Goal: Check status: Check status

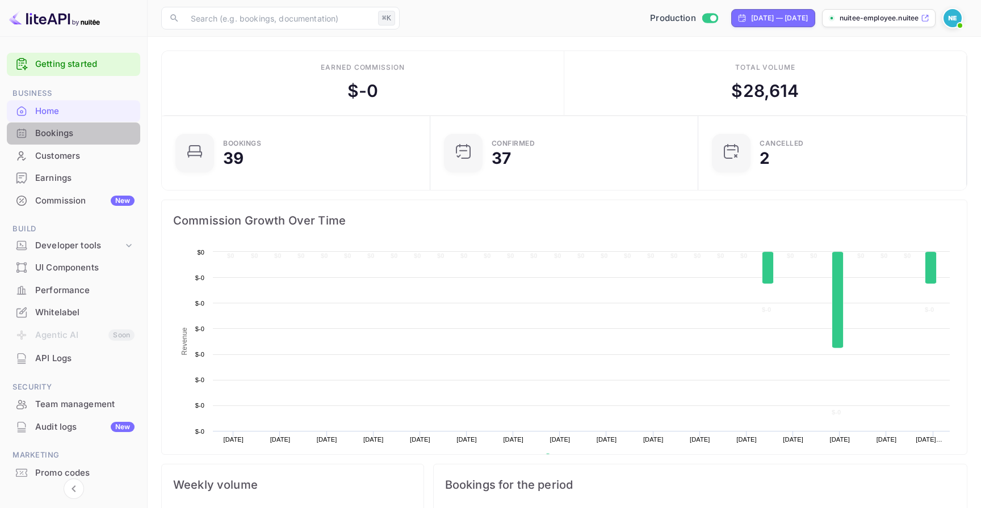
click at [86, 133] on div "Bookings" at bounding box center [84, 133] width 99 height 13
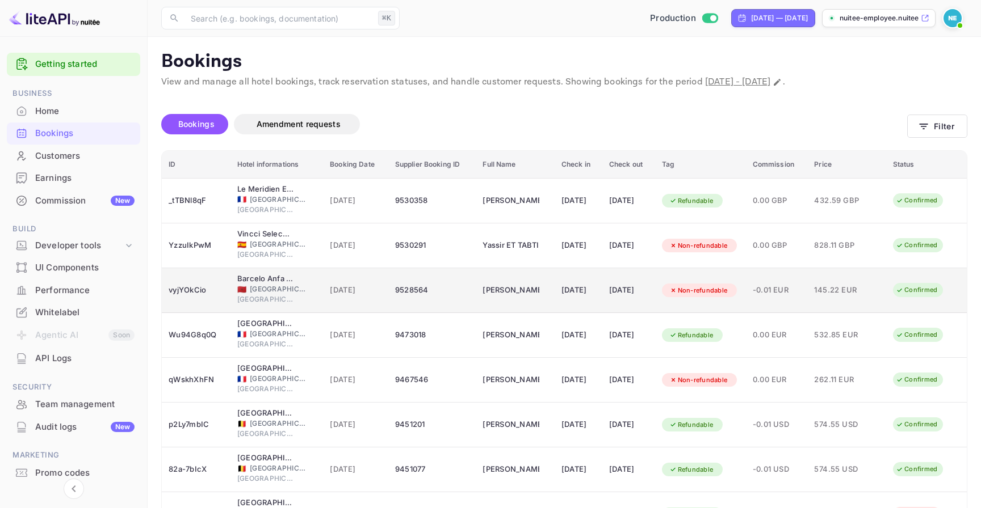
click at [330, 291] on span "[DATE]" at bounding box center [356, 290] width 52 height 12
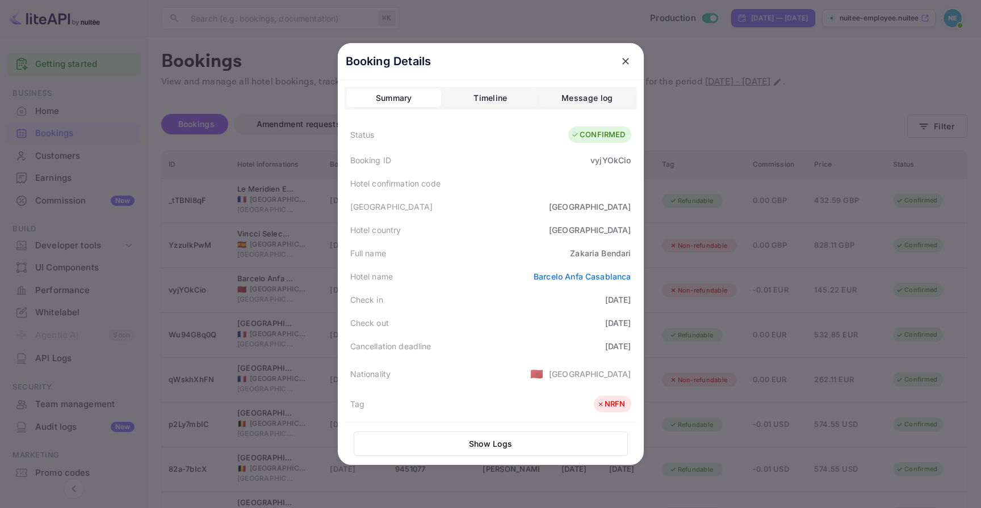
click at [285, 292] on div at bounding box center [490, 254] width 981 height 508
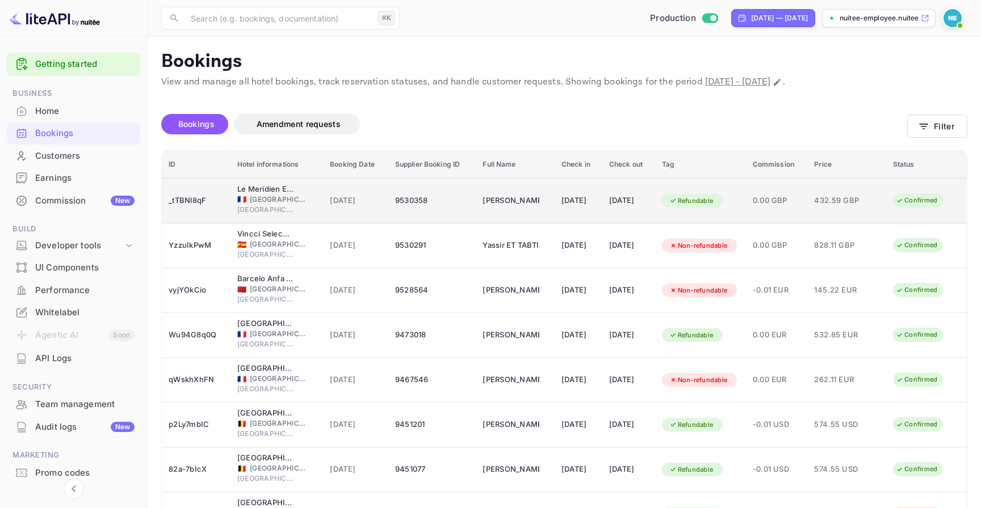
click at [330, 201] on span "[DATE]" at bounding box center [356, 201] width 52 height 12
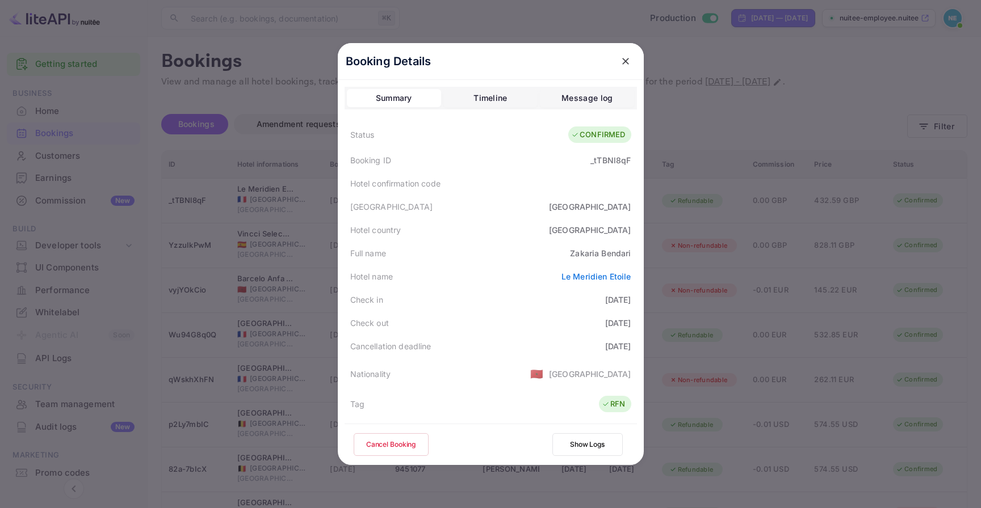
click at [285, 259] on div at bounding box center [490, 254] width 981 height 508
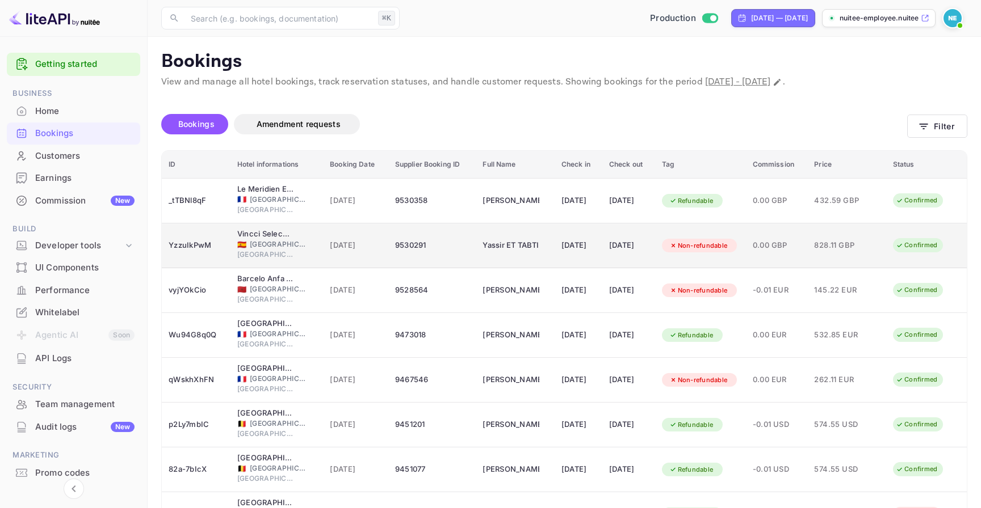
click at [421, 261] on td "9530291" at bounding box center [432, 246] width 88 height 45
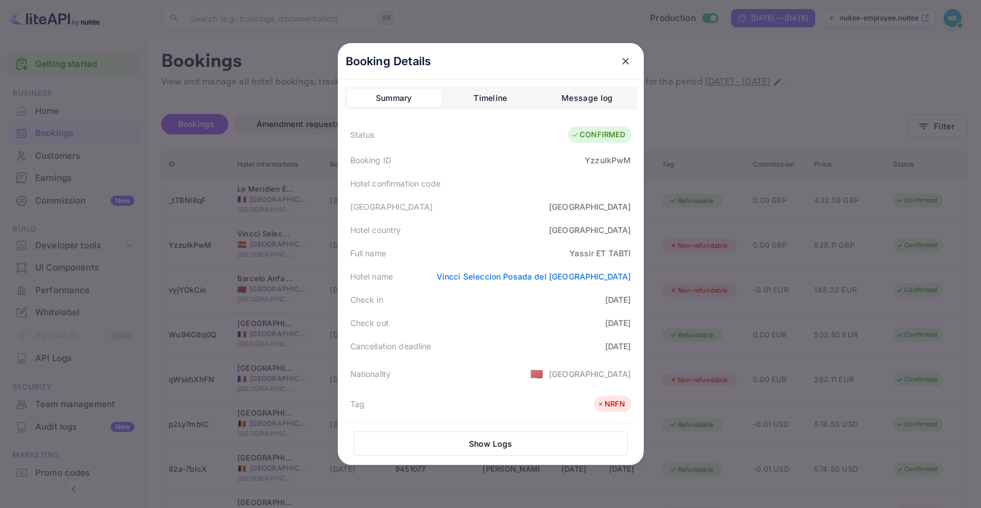
click at [293, 273] on div at bounding box center [490, 254] width 981 height 508
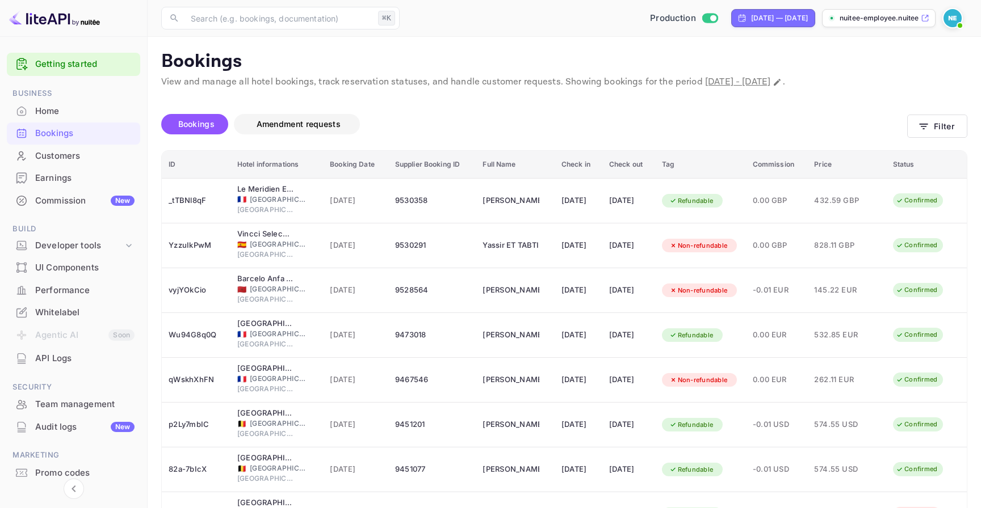
click at [300, 116] on button "Amendment requests" at bounding box center [297, 124] width 126 height 20
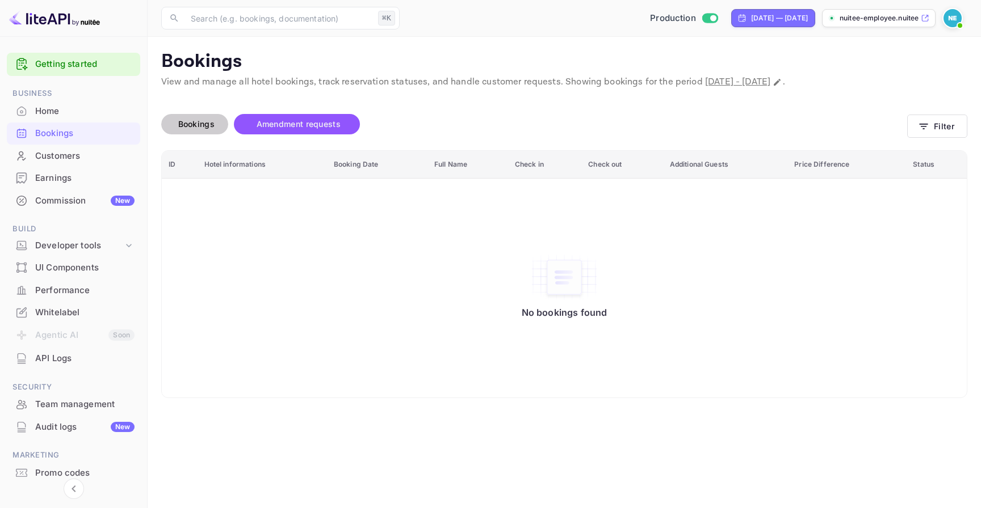
click at [219, 127] on span "Bookings" at bounding box center [197, 124] width 48 height 14
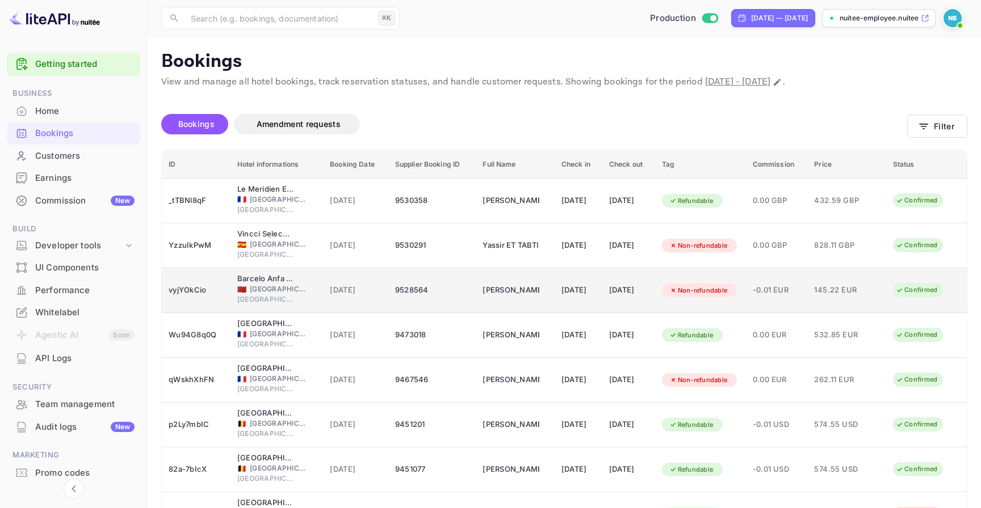
click at [303, 295] on div "[GEOGRAPHIC_DATA]" at bounding box center [276, 301] width 79 height 13
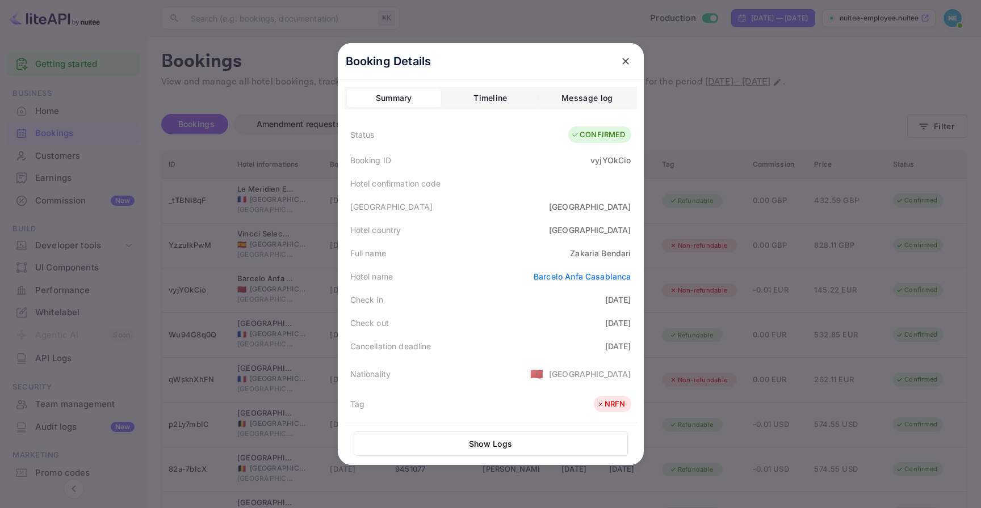
click at [669, 199] on div at bounding box center [490, 254] width 981 height 508
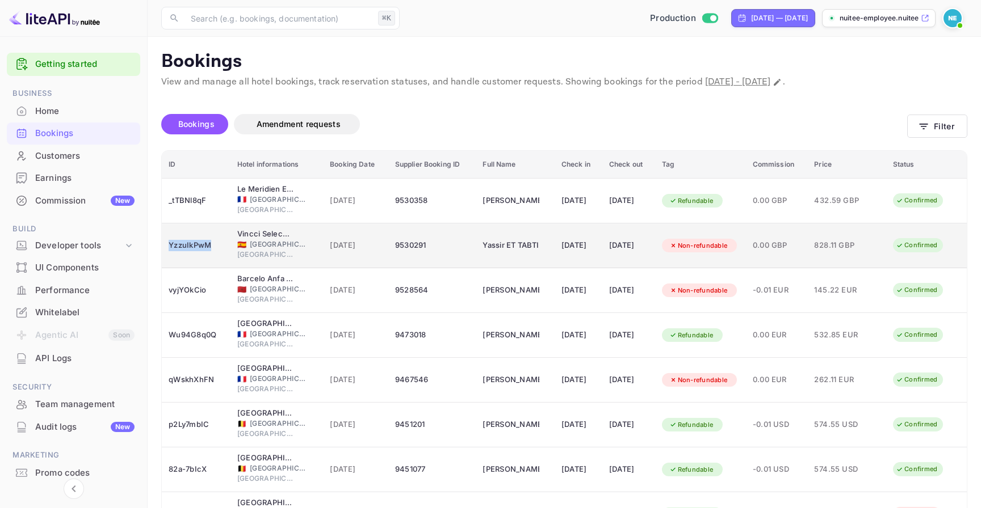
copy div "YzzuIkPwM"
drag, startPoint x: 212, startPoint y: 249, endPoint x: 169, endPoint y: 247, distance: 43.7
click at [169, 247] on div "YzzuIkPwM" at bounding box center [196, 246] width 55 height 18
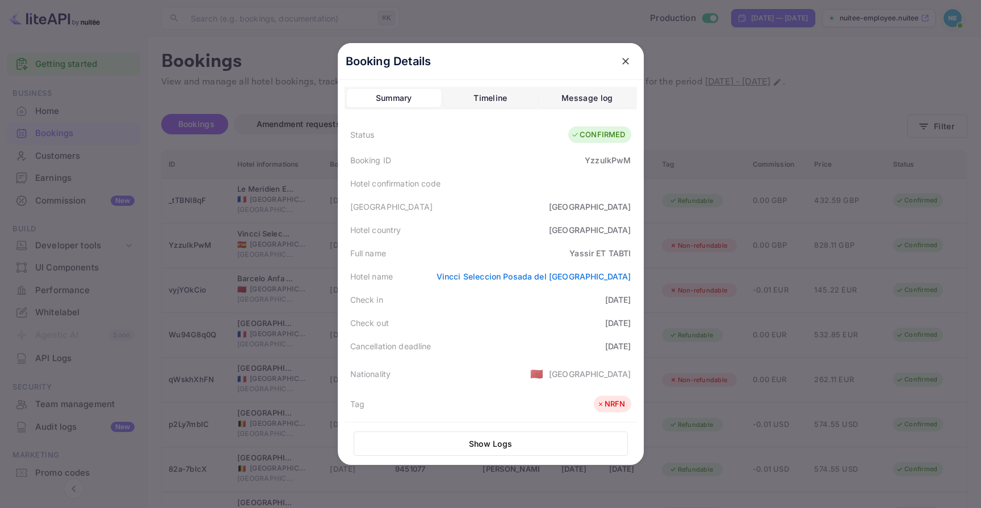
click at [177, 246] on div at bounding box center [490, 254] width 981 height 508
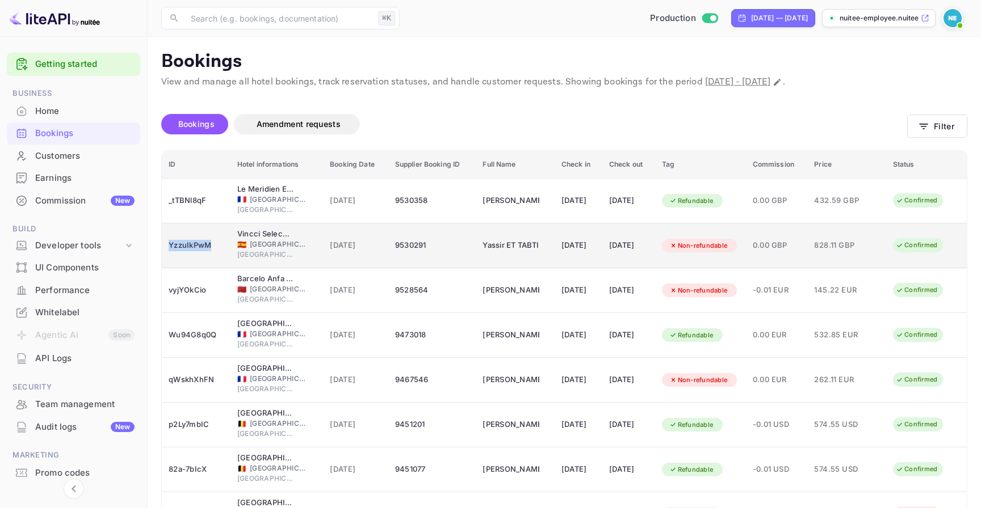
copy div "YzzuIkPwM"
drag, startPoint x: 169, startPoint y: 247, endPoint x: 216, endPoint y: 247, distance: 46.5
click at [216, 247] on div "YzzuIkPwM" at bounding box center [196, 246] width 55 height 18
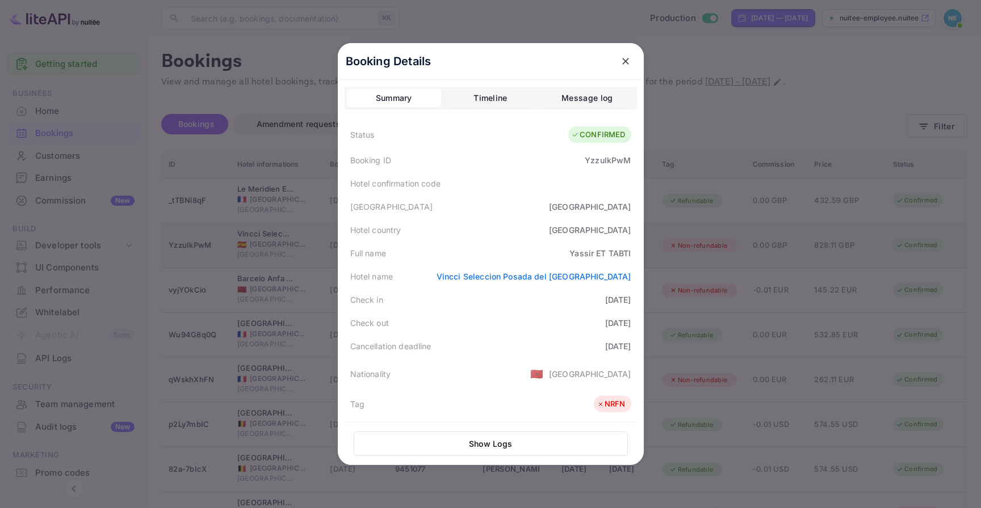
click at [215, 247] on div at bounding box center [490, 254] width 981 height 508
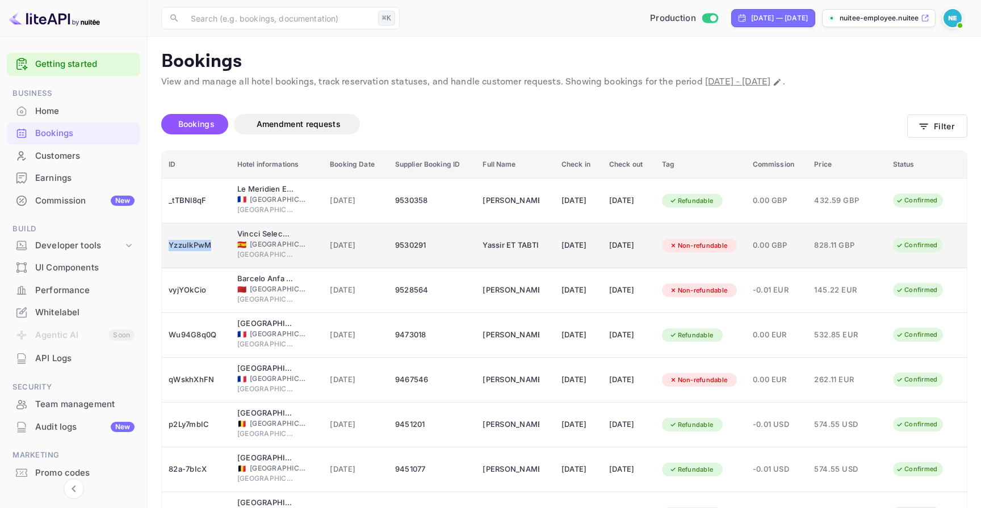
drag, startPoint x: 211, startPoint y: 247, endPoint x: 165, endPoint y: 247, distance: 46.0
click at [165, 247] on td "YzzuIkPwM" at bounding box center [196, 246] width 69 height 45
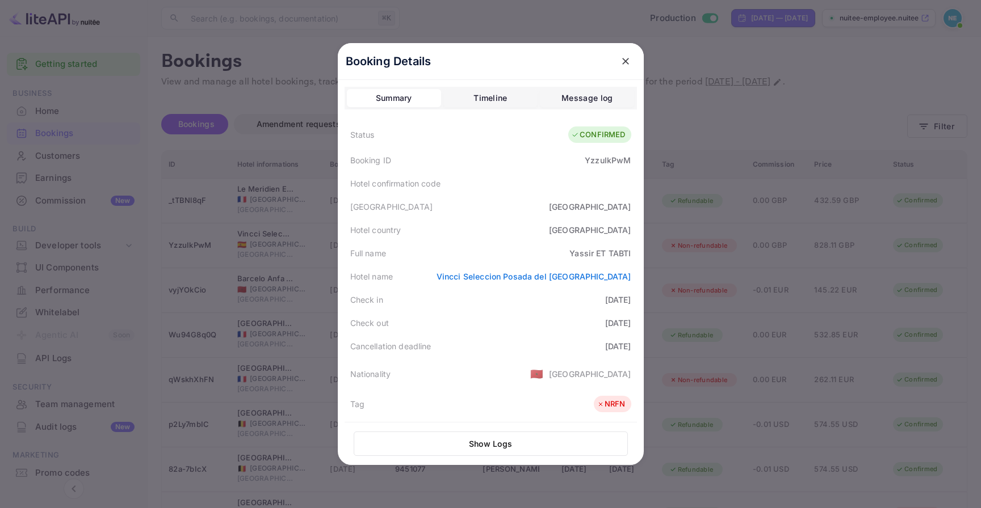
click at [196, 247] on div at bounding box center [490, 254] width 981 height 508
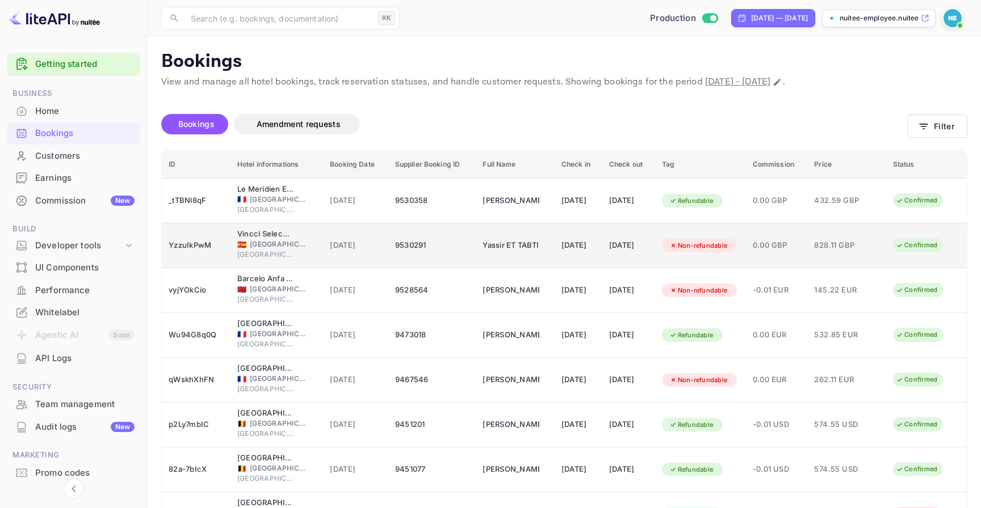
click at [222, 256] on td "YzzuIkPwM" at bounding box center [196, 246] width 69 height 45
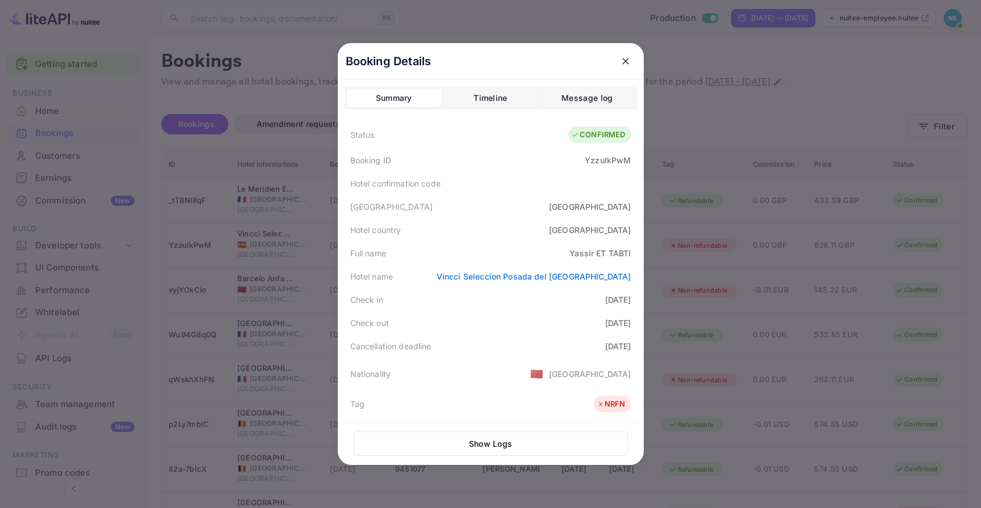
click at [625, 161] on div "YzzuIkPwM" at bounding box center [608, 160] width 46 height 12
copy div "YzzuIkPwM"
click at [660, 162] on div "Booking Details Summary Timeline Message log Status CONFIRMED Booking ID YzzuIk…" at bounding box center [490, 254] width 342 height 508
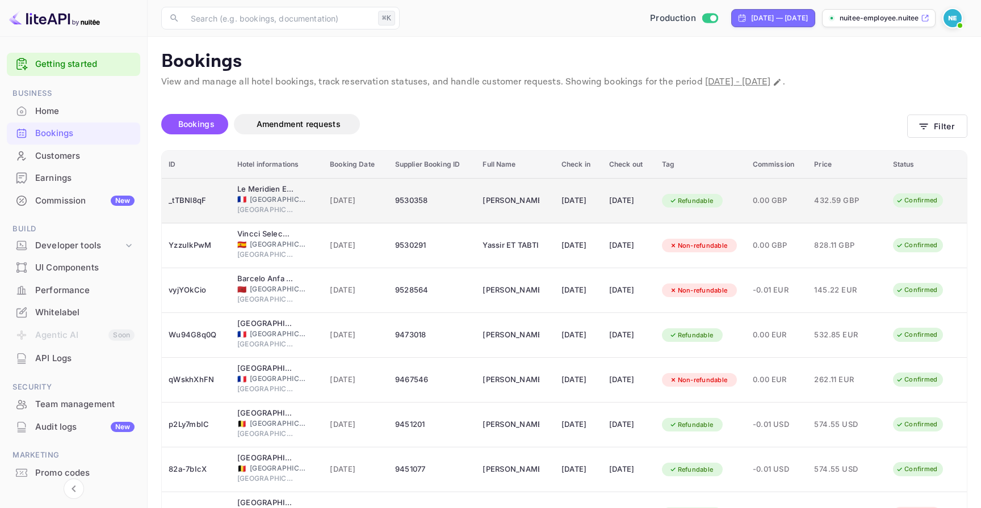
click at [476, 194] on td "[PERSON_NAME]" at bounding box center [515, 200] width 78 height 45
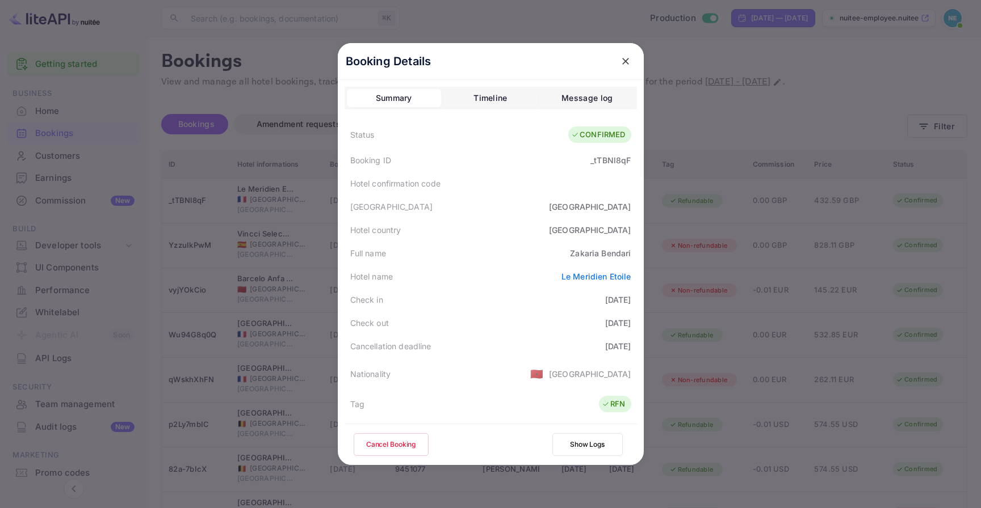
click at [671, 169] on div at bounding box center [490, 254] width 981 height 508
